Goal: Information Seeking & Learning: Learn about a topic

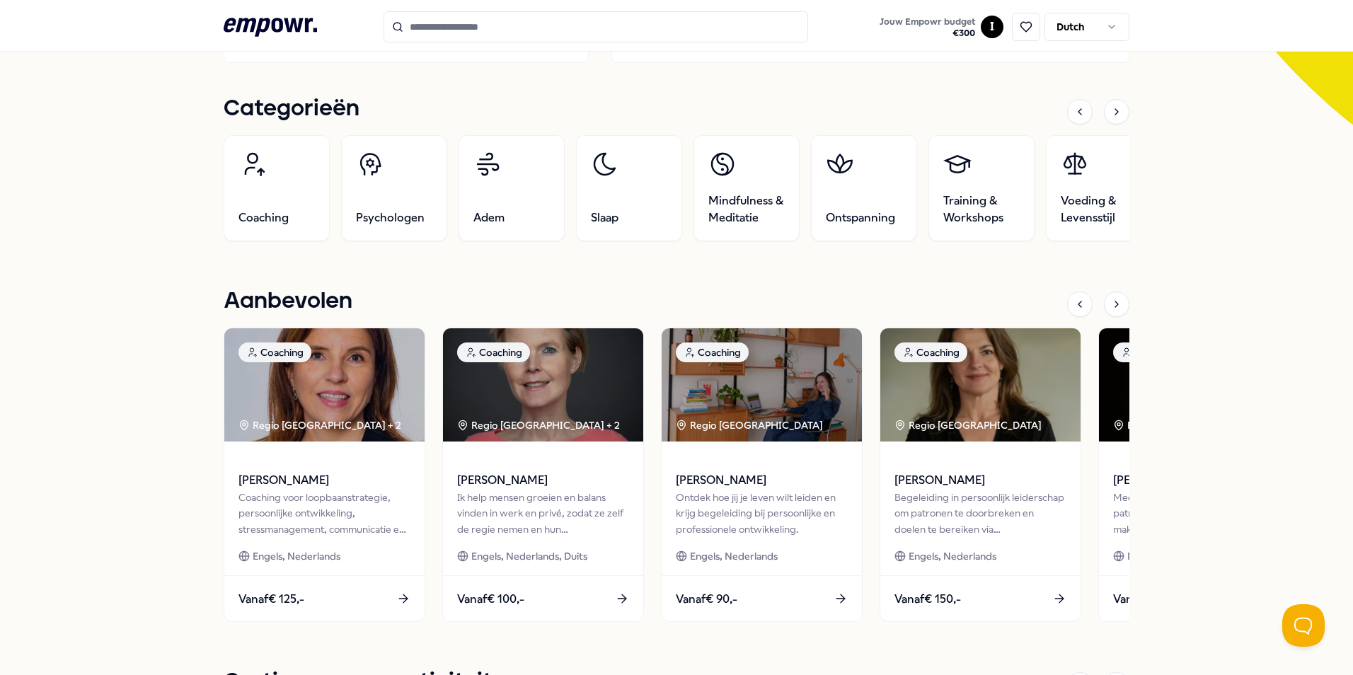
scroll to position [425, 0]
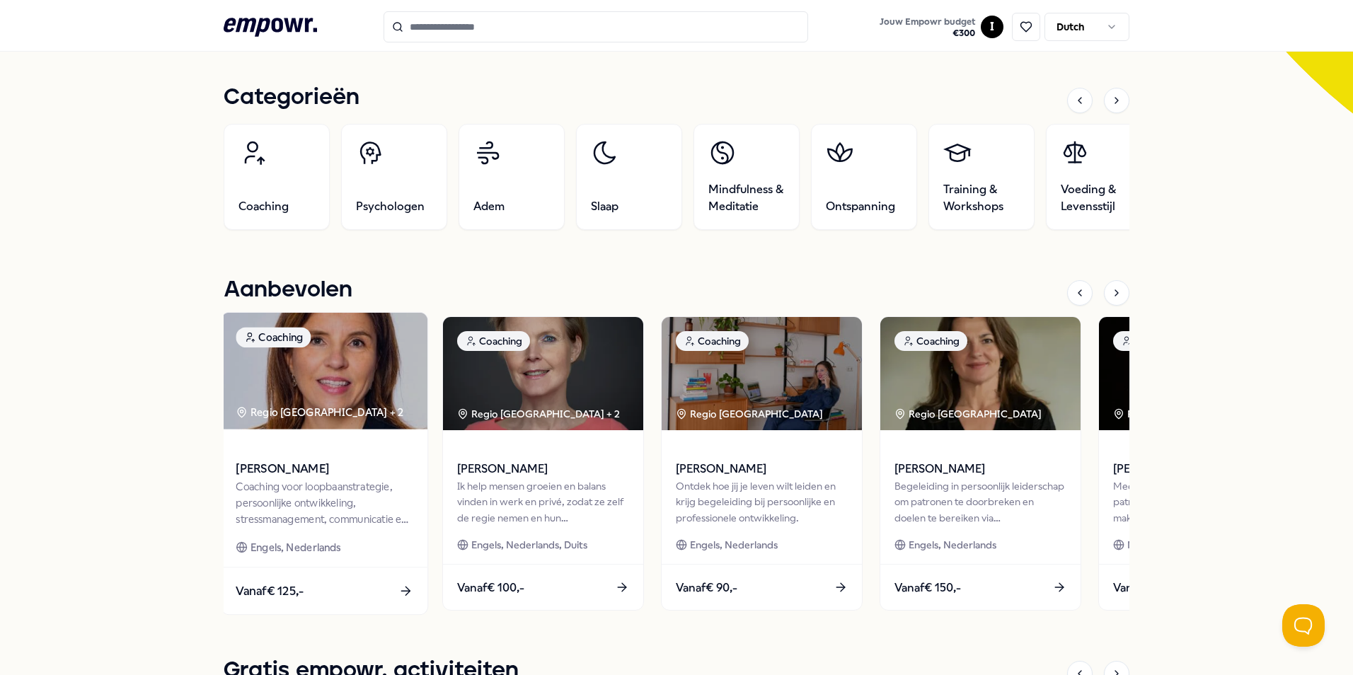
click at [340, 488] on div "Coaching voor loopbaanstrategie, persoonlijke ontwikkeling, stressmanagement, c…" at bounding box center [324, 502] width 177 height 49
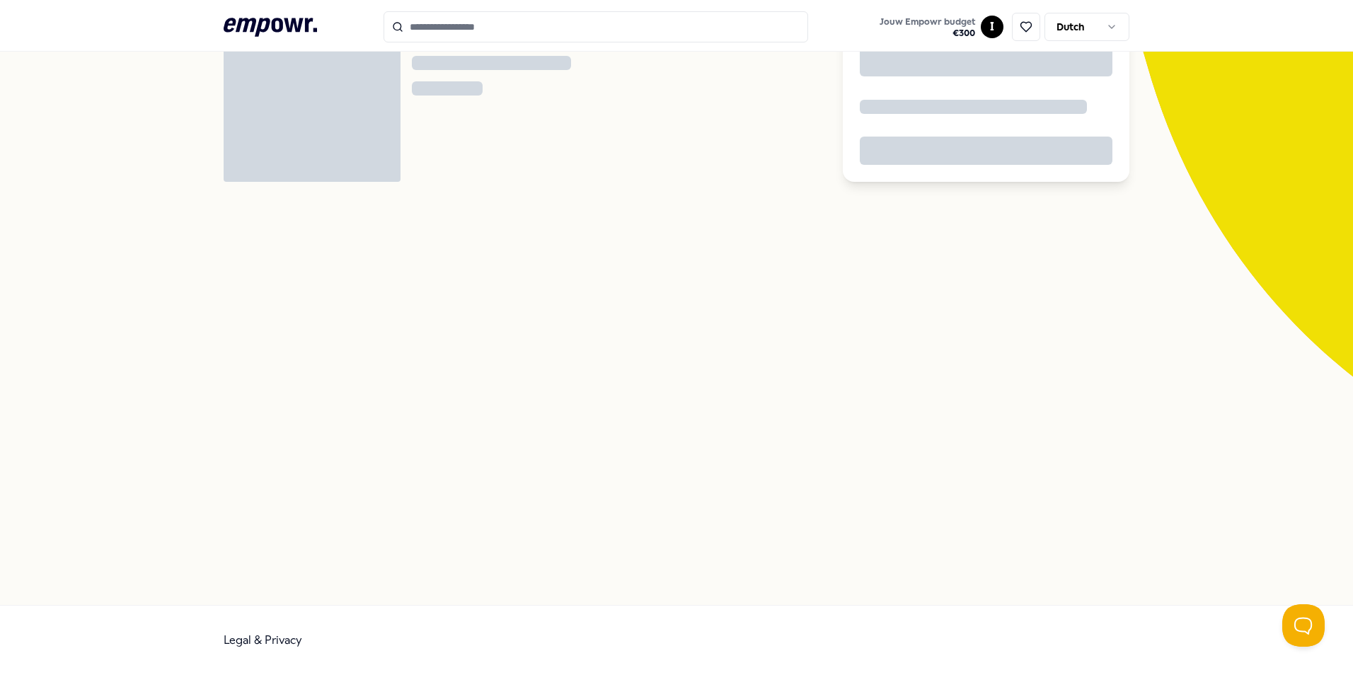
scroll to position [91, 0]
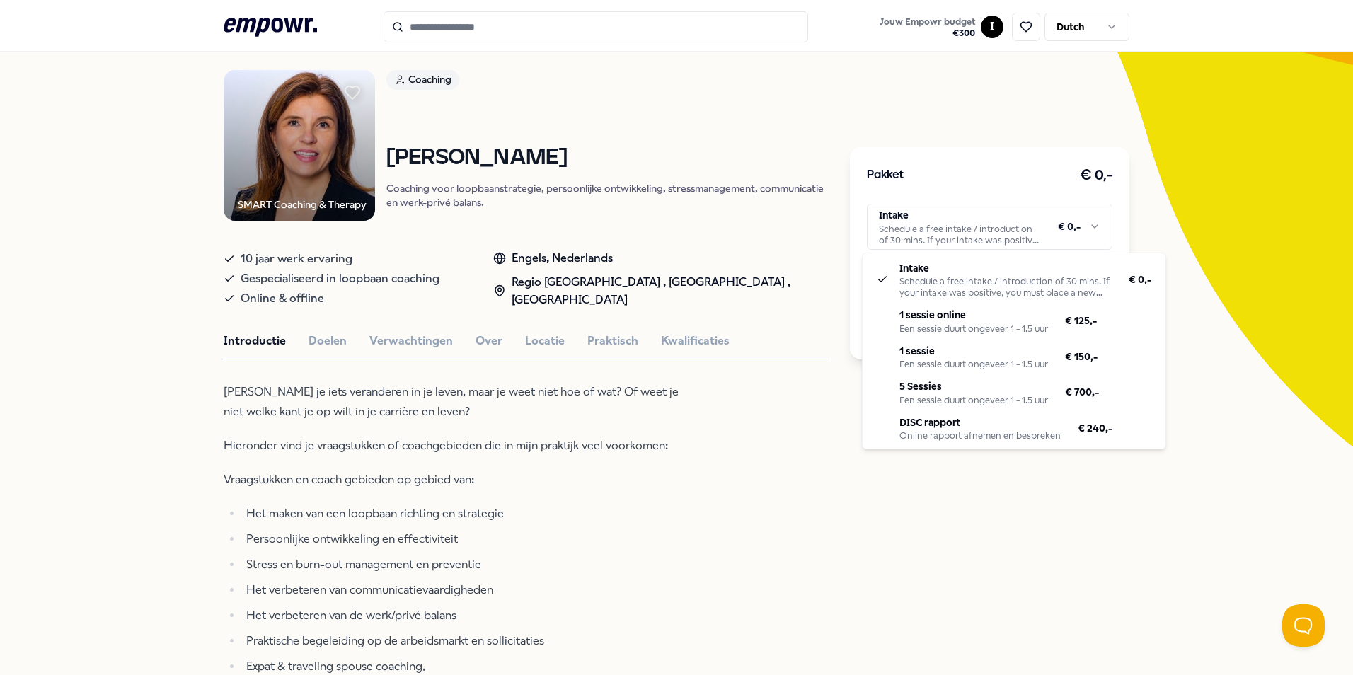
click at [952, 241] on html ".empowr-logo_svg__cls-1{fill:#03032f} Jouw Empowr budget € 300 I Dutch Alle cat…" at bounding box center [676, 337] width 1353 height 675
click at [501, 442] on html ".empowr-logo_svg__cls-1{fill:#03032f} Jouw Empowr budget € 300 I Dutch Alle cat…" at bounding box center [676, 337] width 1353 height 675
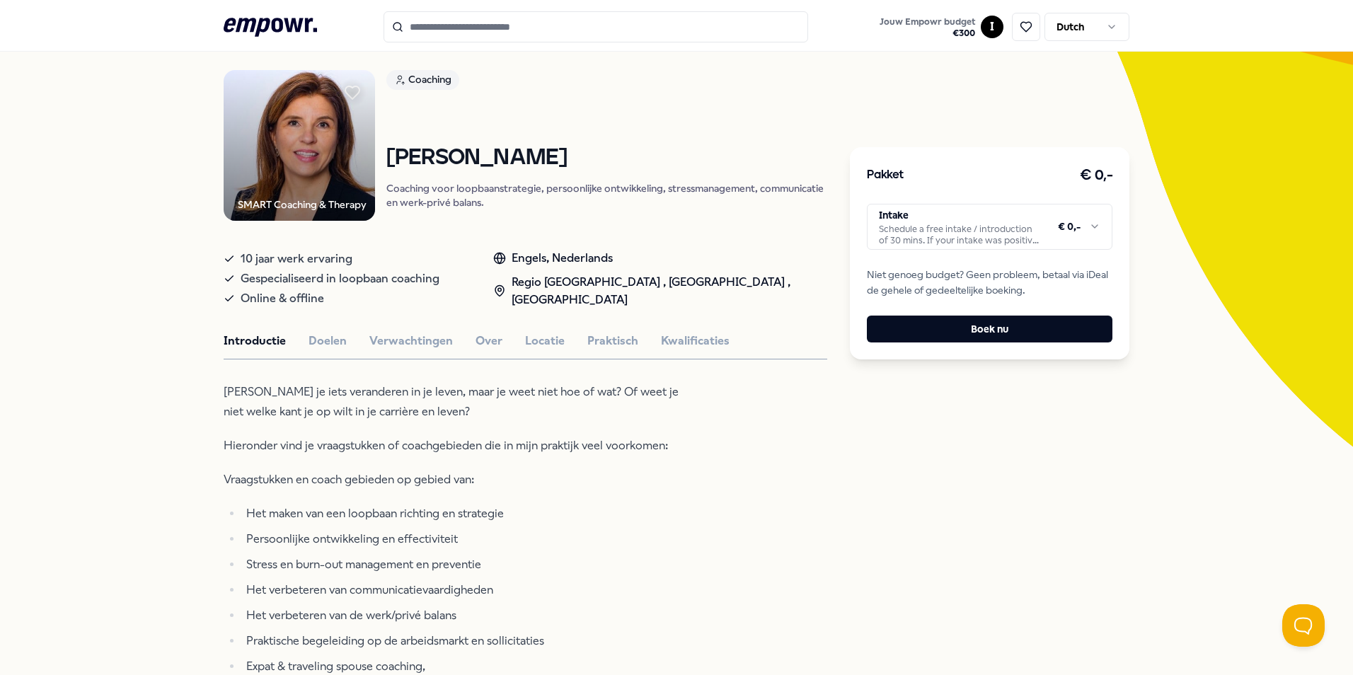
click at [886, 233] on html ".empowr-logo_svg__cls-1{fill:#03032f} Jouw Empowr budget € 300 I Dutch Alle cat…" at bounding box center [676, 337] width 1353 height 675
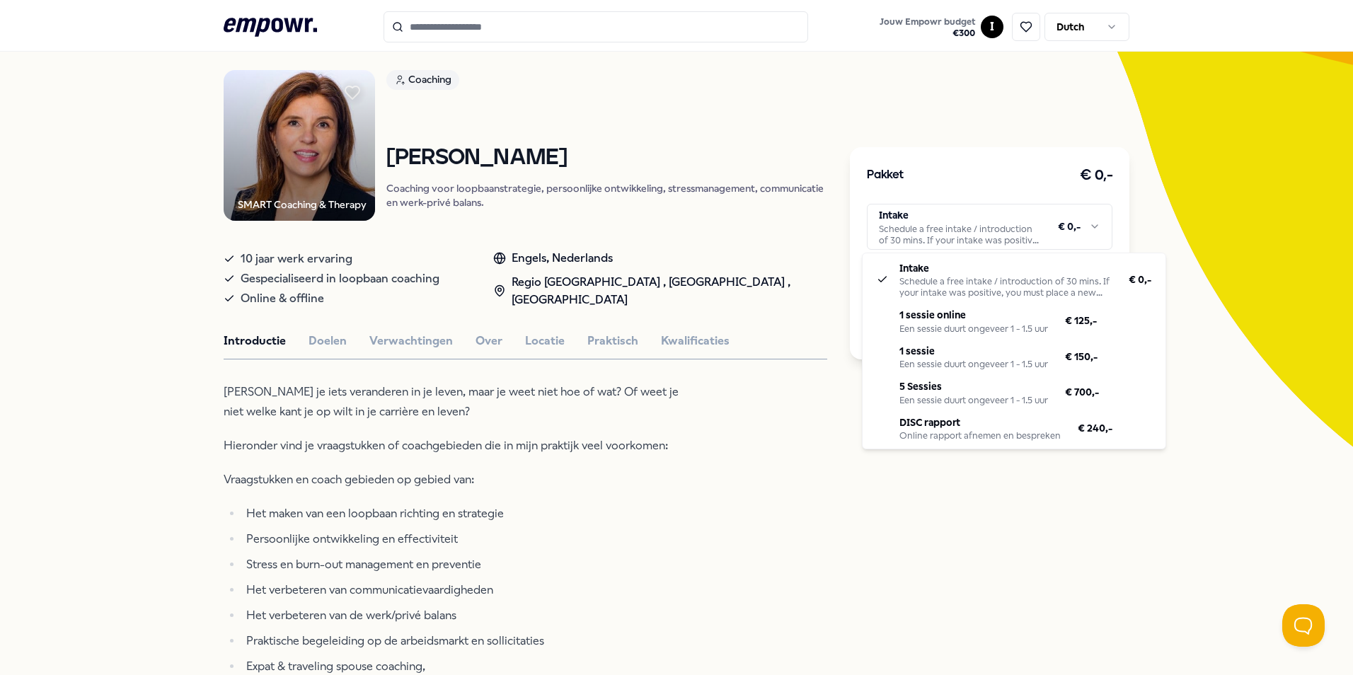
click at [804, 483] on html ".empowr-logo_svg__cls-1{fill:#03032f} Jouw Empowr budget € 300 I Dutch Alle cat…" at bounding box center [676, 337] width 1353 height 675
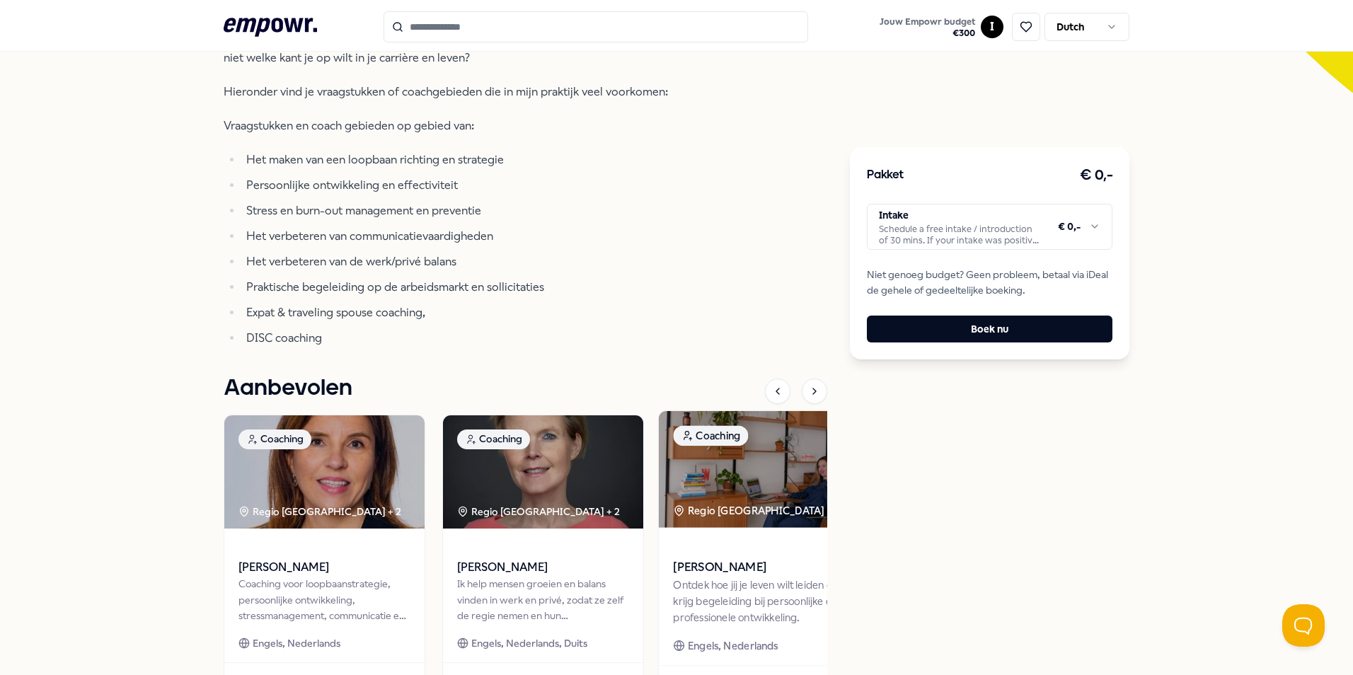
scroll to position [516, 0]
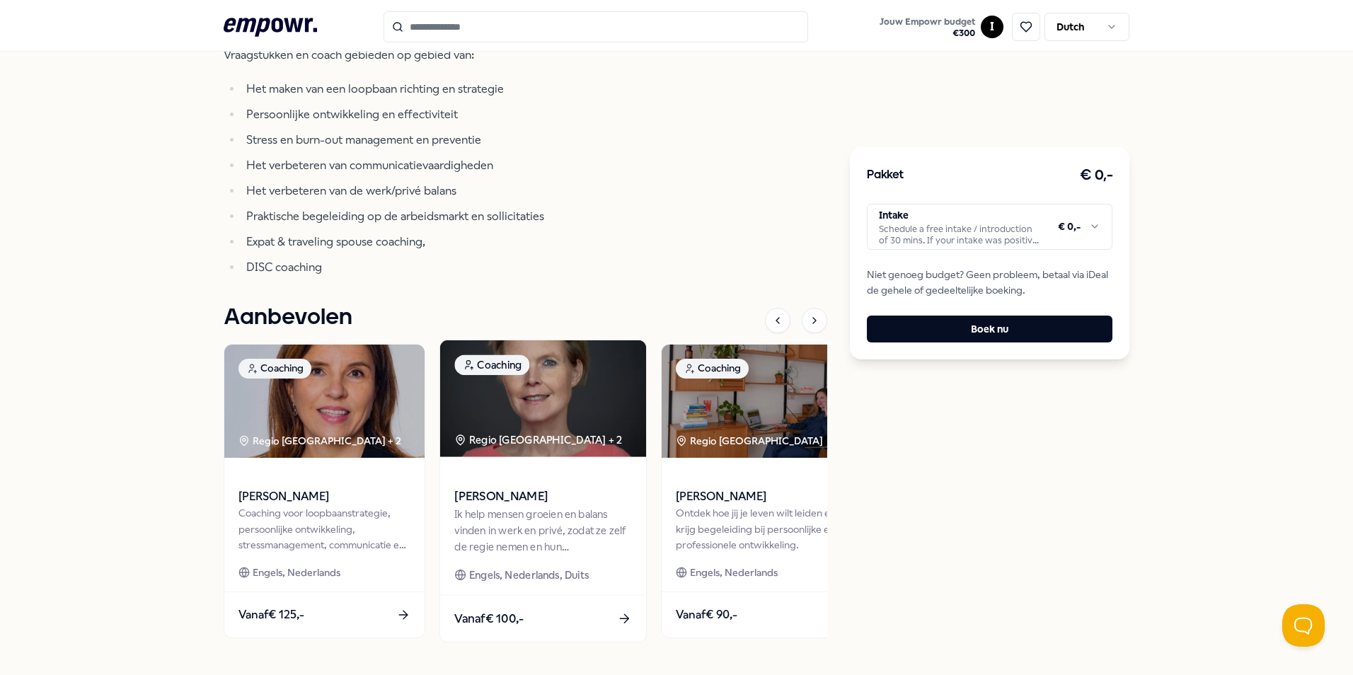
click at [547, 512] on div "Ik help mensen groeien en balans vinden in werk en privé, zodat ze zelf de regi…" at bounding box center [542, 530] width 177 height 49
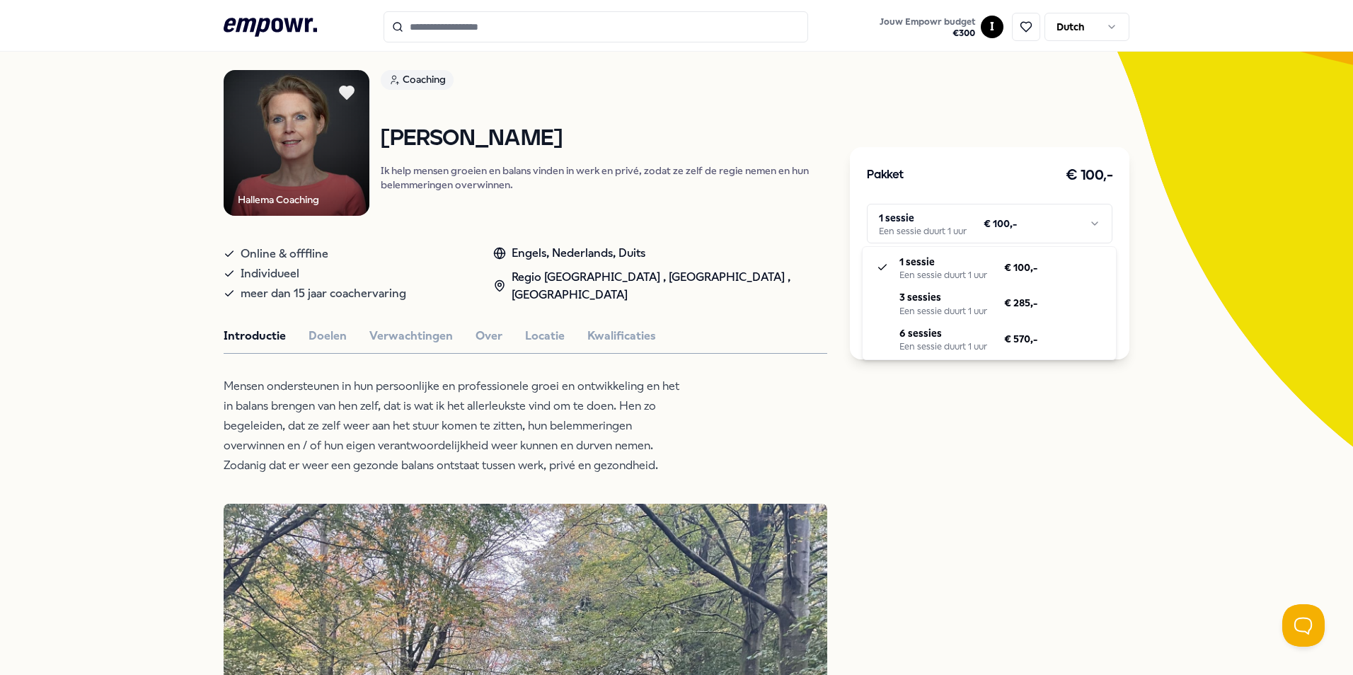
click at [944, 231] on html ".empowr-logo_svg__cls-1{fill:#03032f} Jouw Empowr budget € 300 I Dutch Alle cat…" at bounding box center [676, 337] width 1353 height 675
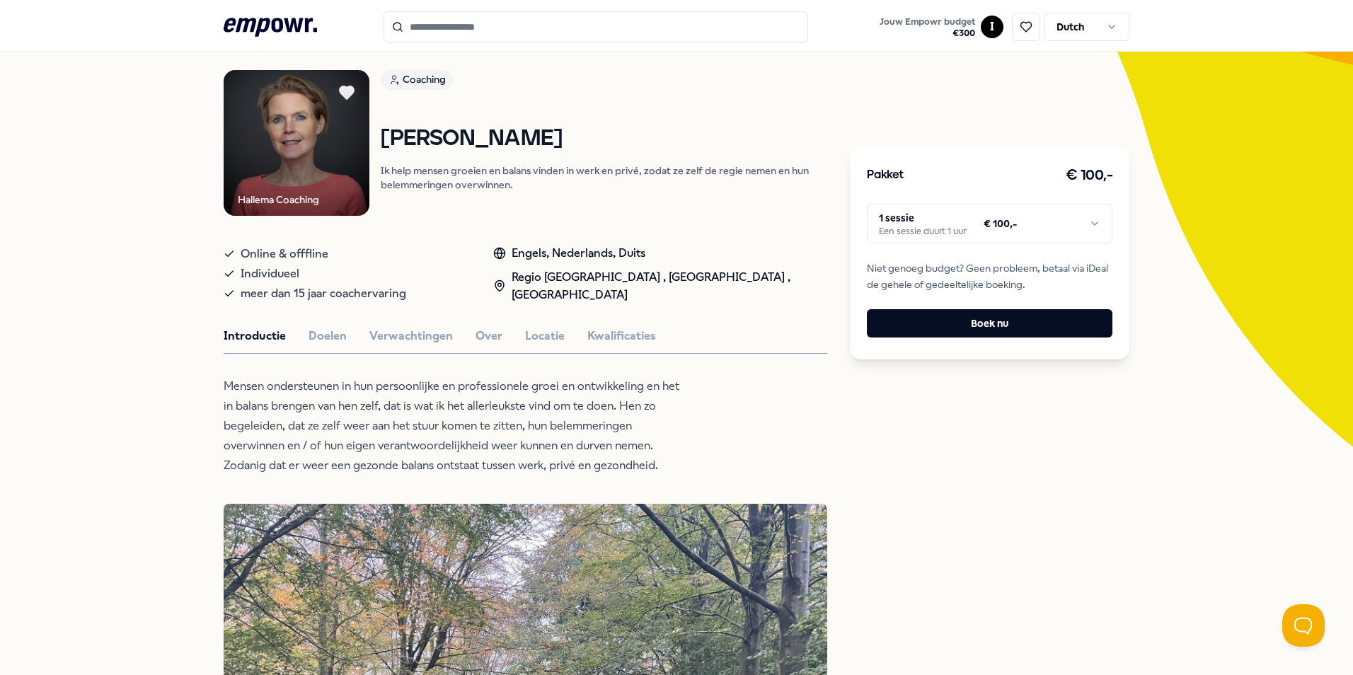
click at [1028, 459] on html ".empowr-logo_svg__cls-1{fill:#03032f} Jouw Empowr budget € 300 I Dutch Alle cat…" at bounding box center [676, 337] width 1353 height 675
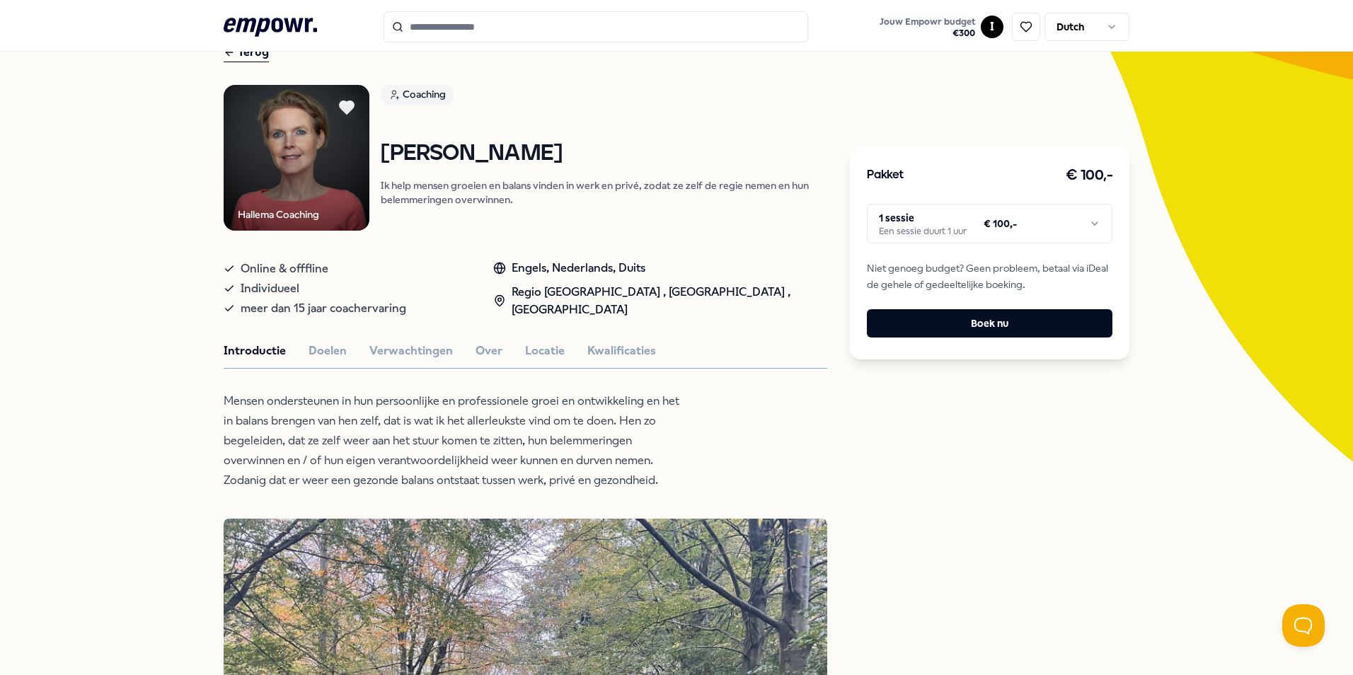
scroll to position [0, 0]
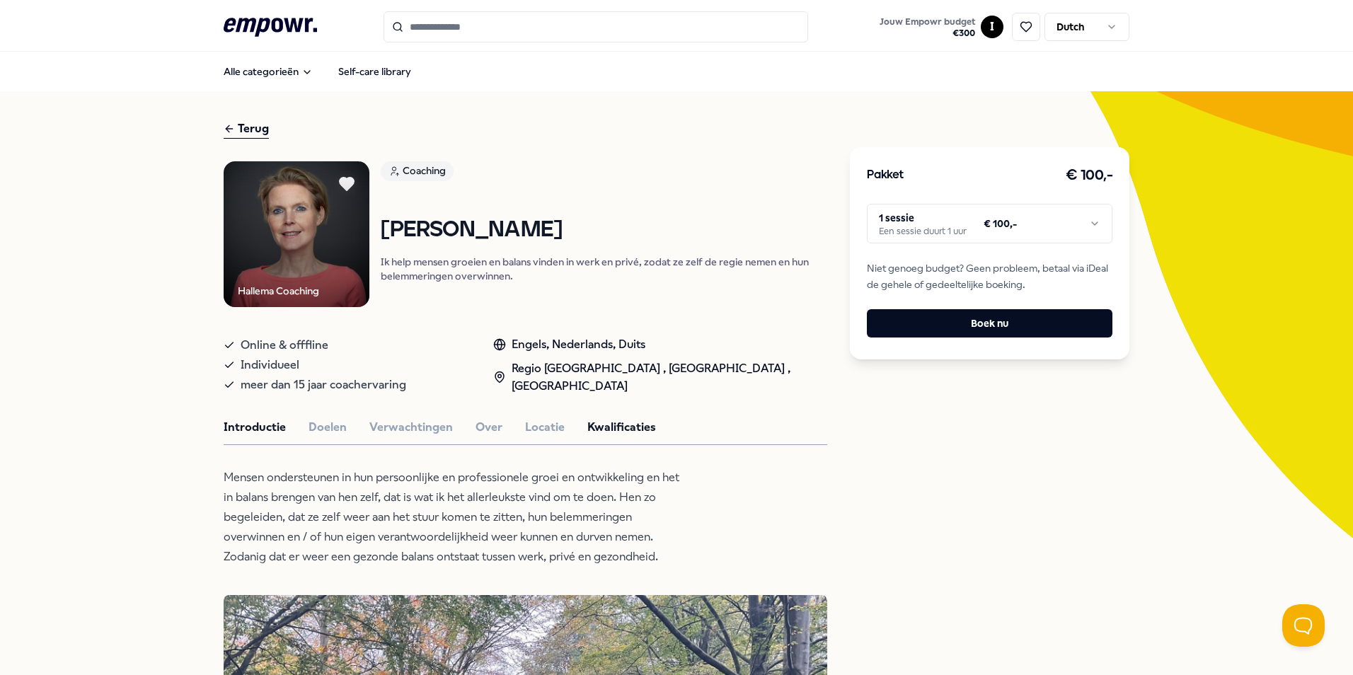
click at [622, 427] on button "Kwalificaties" at bounding box center [621, 427] width 69 height 18
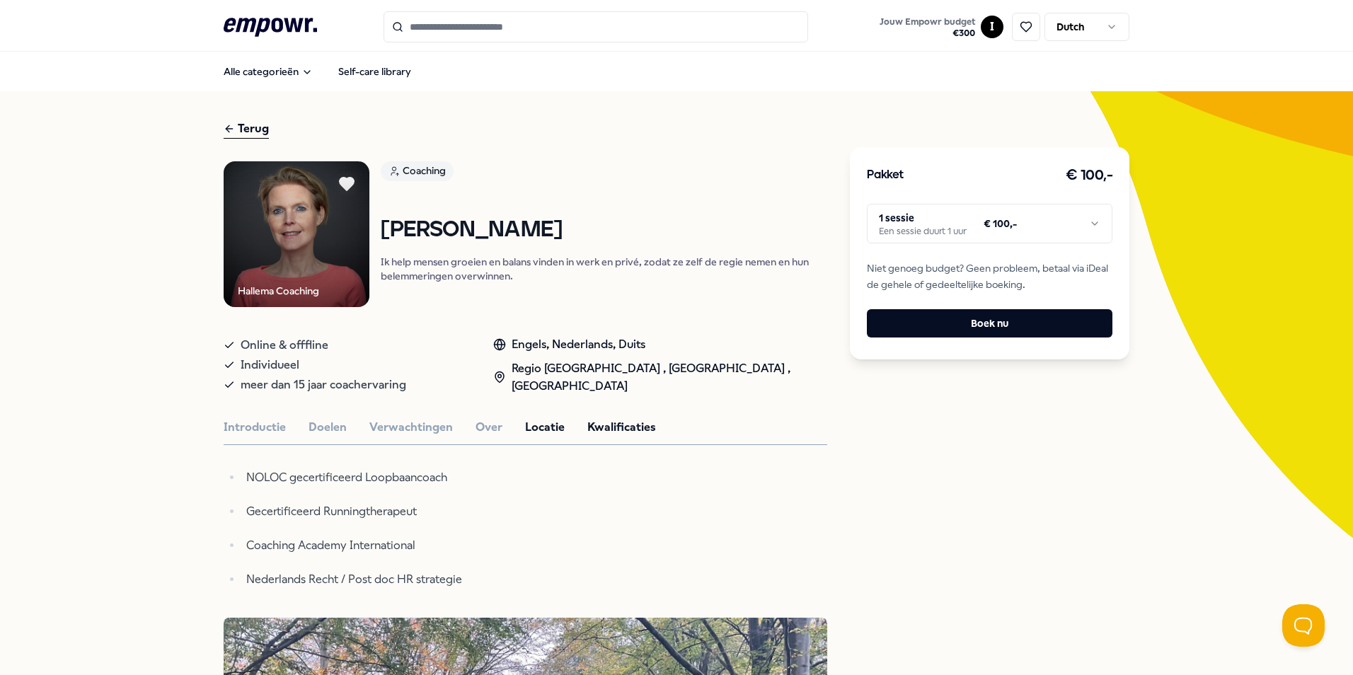
click at [539, 422] on button "Locatie" at bounding box center [545, 427] width 40 height 18
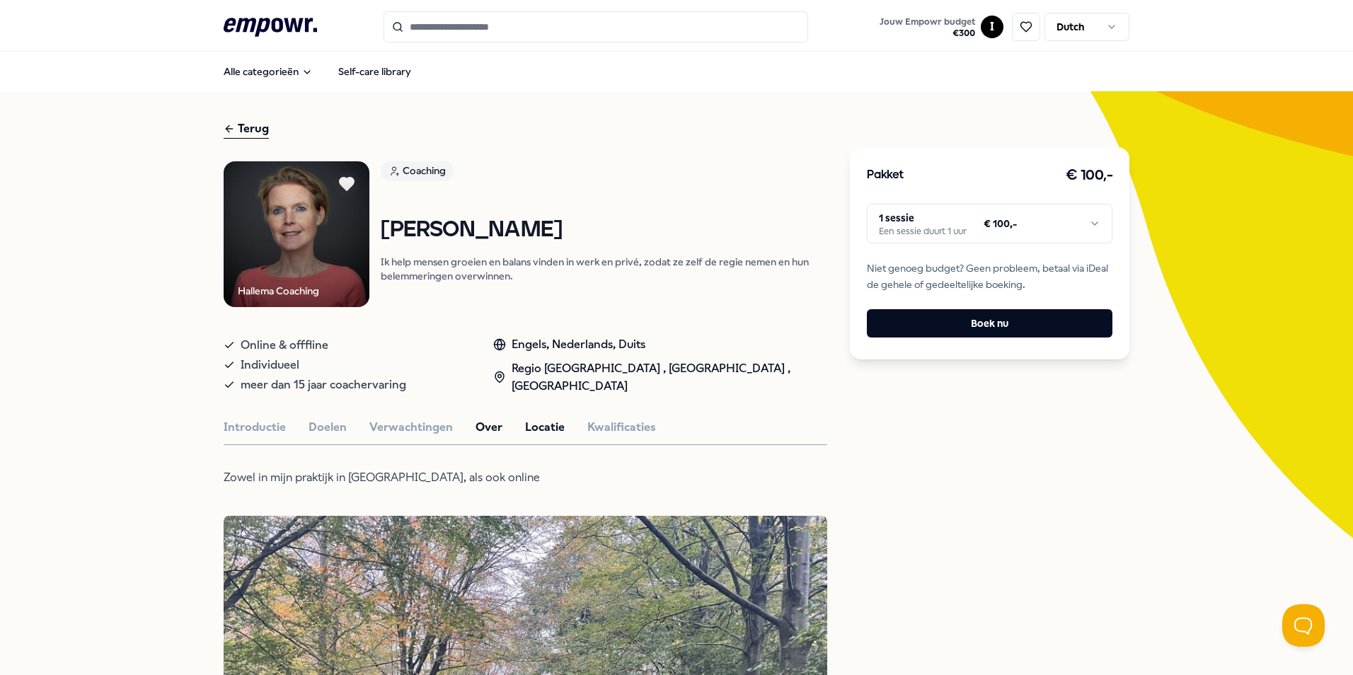
click at [480, 428] on button "Over" at bounding box center [489, 427] width 27 height 18
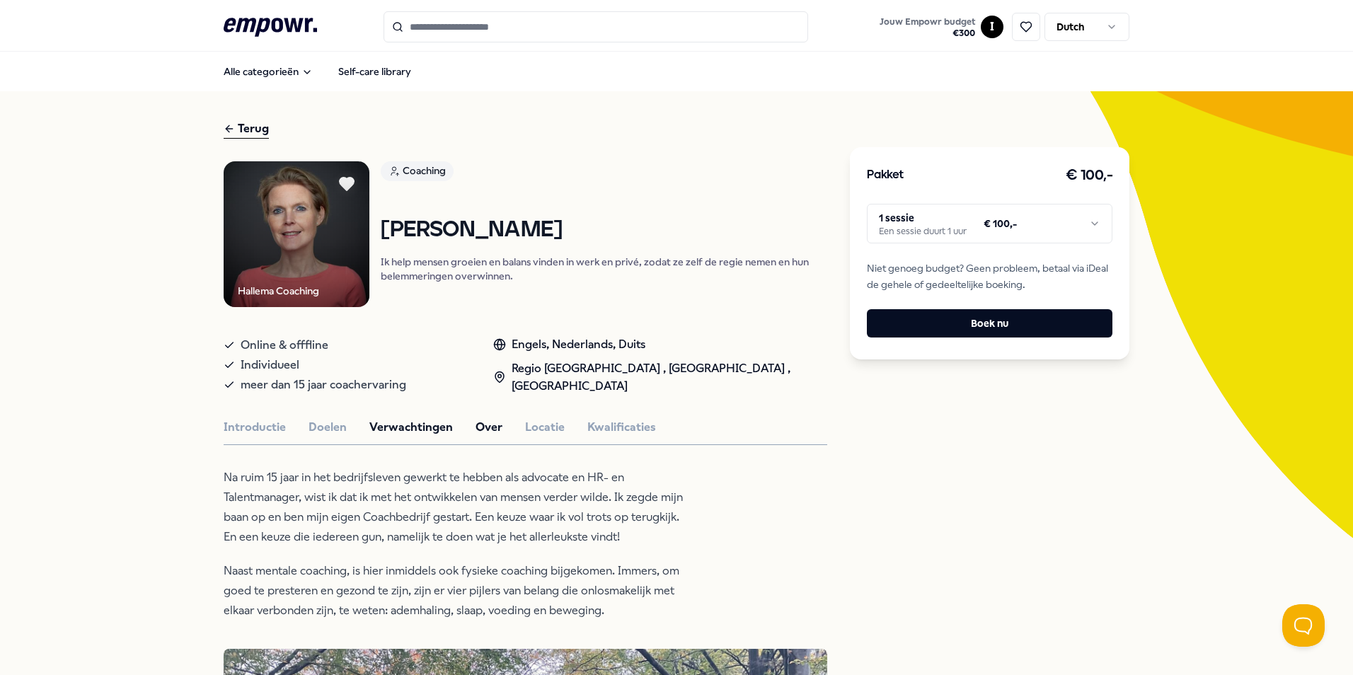
click at [405, 433] on button "Verwachtingen" at bounding box center [410, 427] width 83 height 18
